Goal: Navigation & Orientation: Find specific page/section

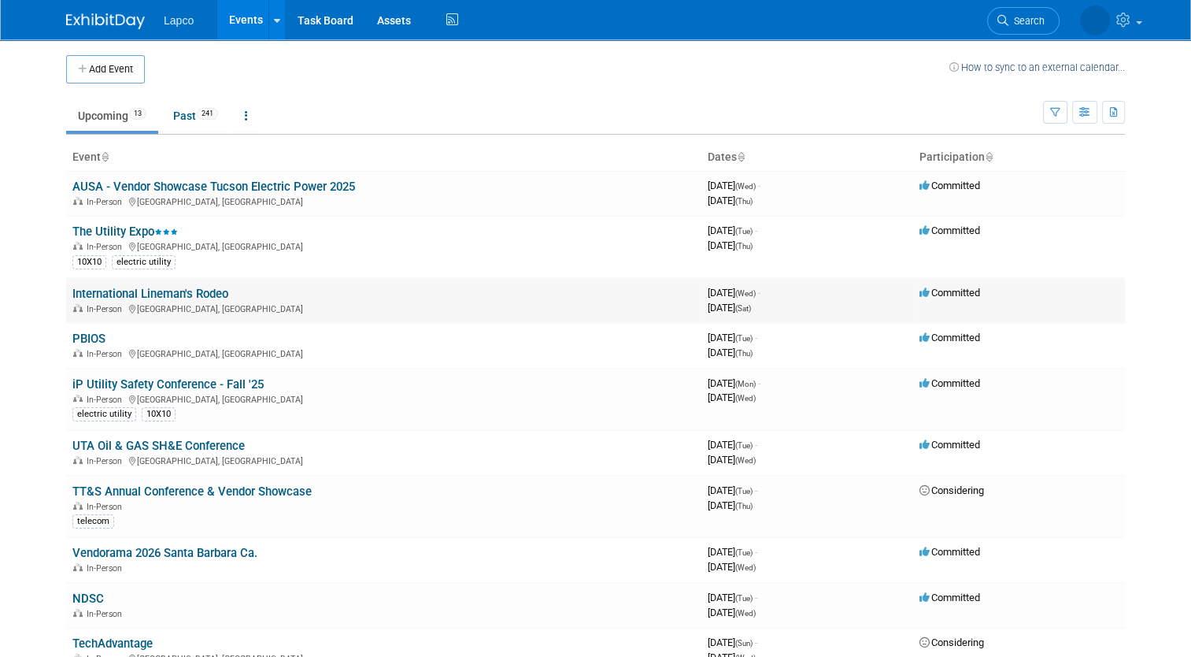
click at [160, 290] on link "International Lineman's Rodeo" at bounding box center [150, 294] width 156 height 14
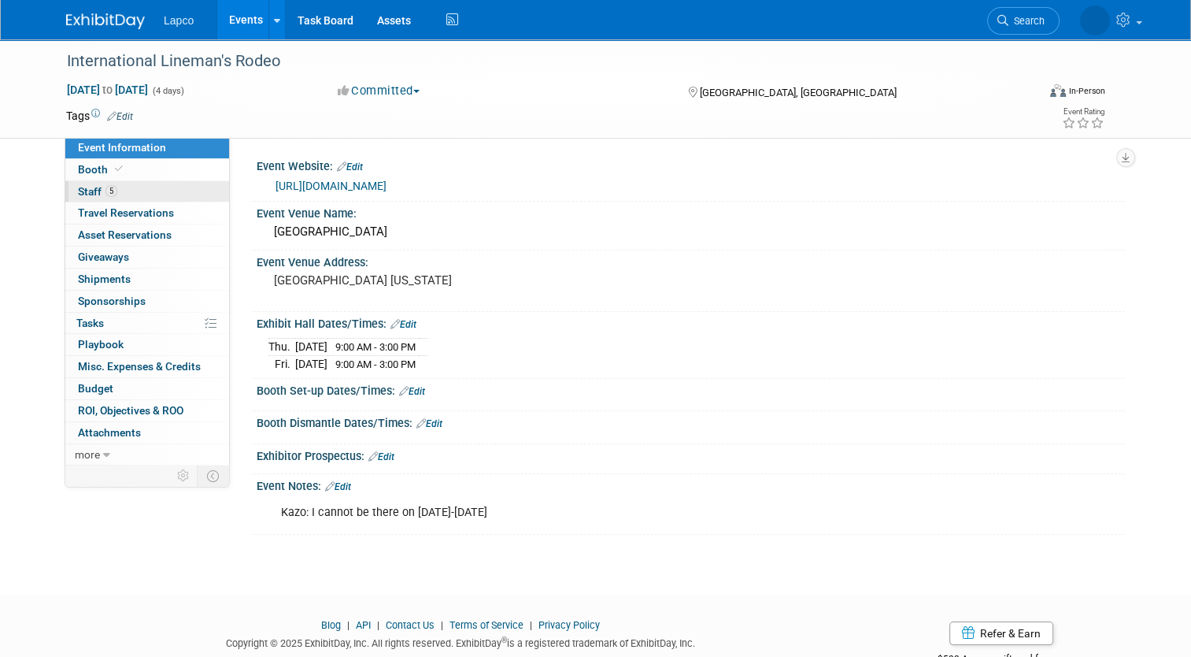
click at [79, 186] on span "Staff 5" at bounding box center [97, 191] width 39 height 13
